Goal: Information Seeking & Learning: Learn about a topic

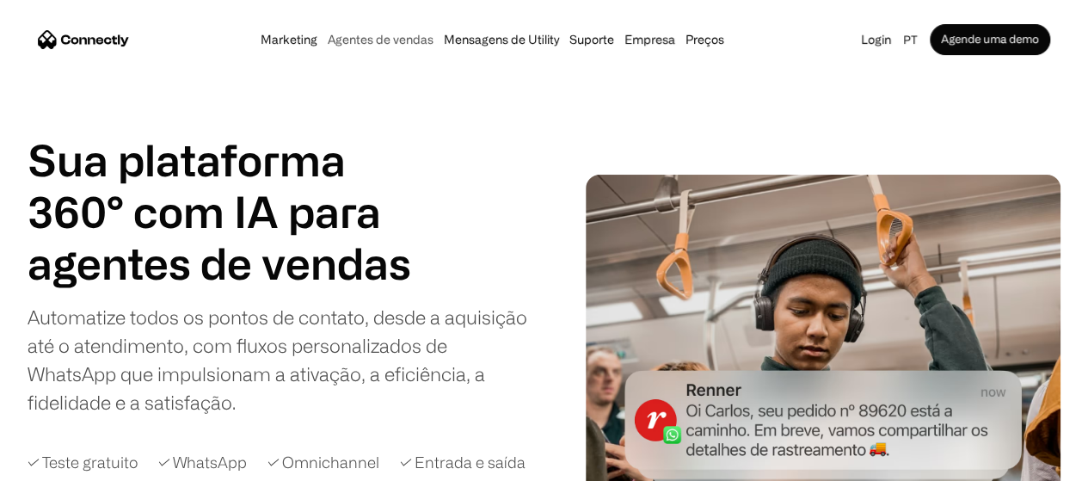
click at [361, 37] on link "Agentes de vendas" at bounding box center [381, 40] width 116 height 14
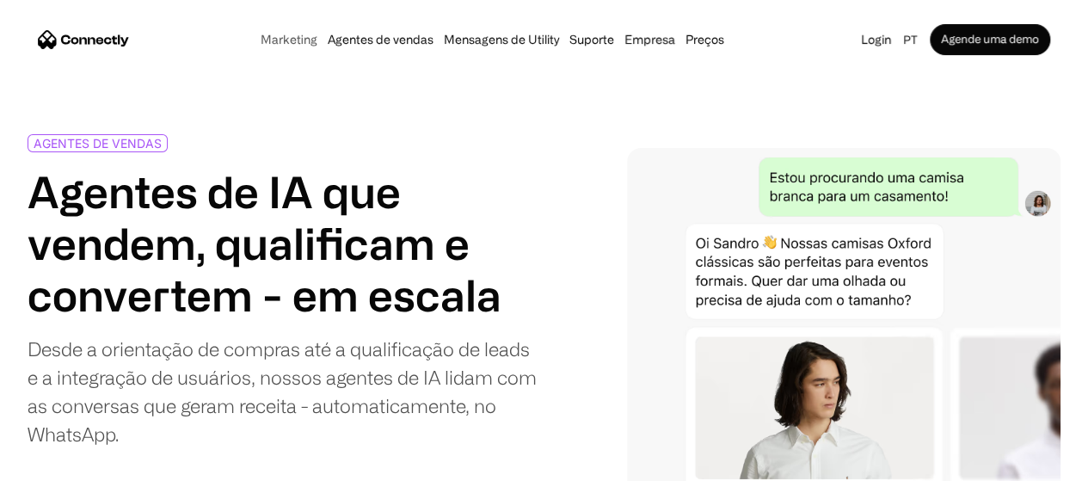
click at [256, 44] on link "Marketing" at bounding box center [289, 40] width 67 height 14
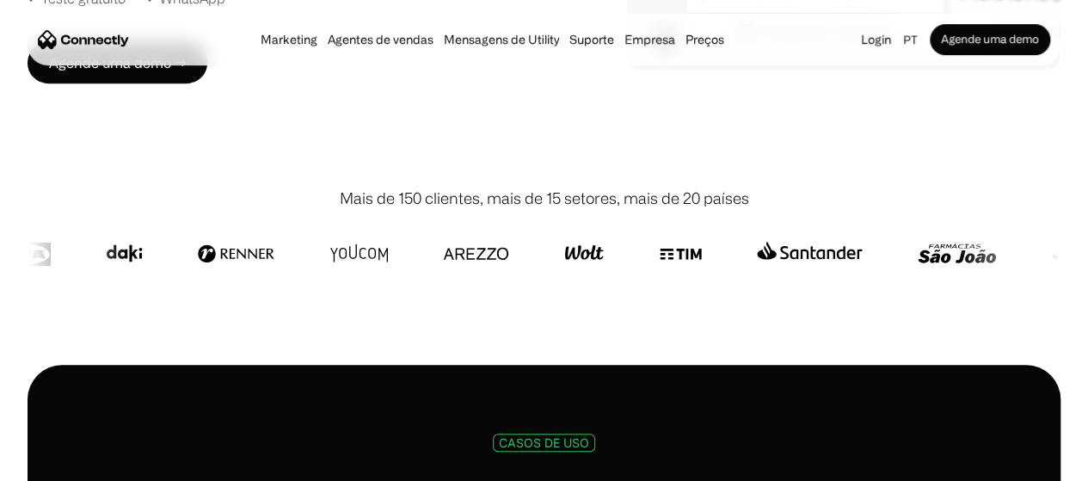
scroll to position [379, 0]
